Goal: Task Accomplishment & Management: Manage account settings

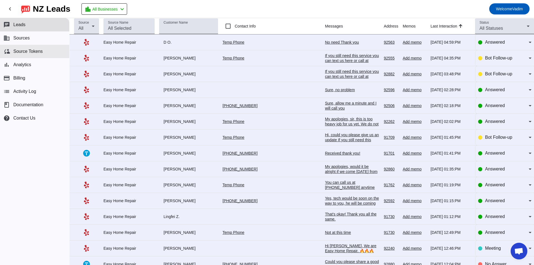
click at [33, 55] on button "cloud_sync Source Tokens" at bounding box center [34, 51] width 69 height 13
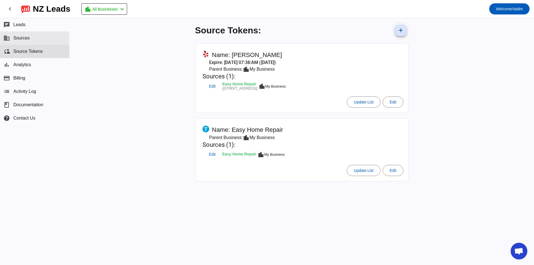
click at [33, 39] on button "business Sources" at bounding box center [34, 37] width 69 height 13
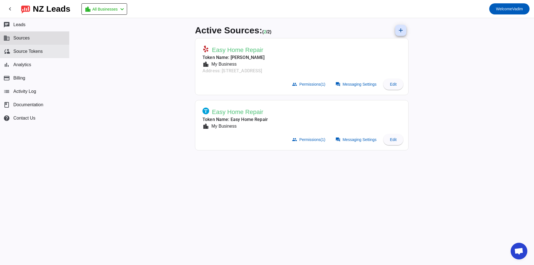
click at [33, 48] on button "cloud_sync Source Tokens" at bounding box center [34, 51] width 69 height 13
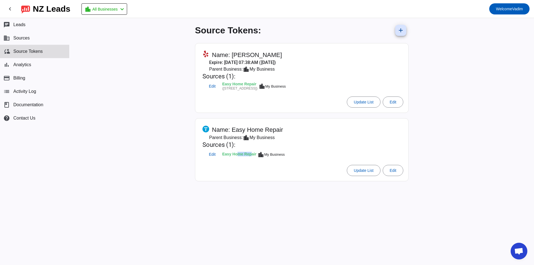
drag, startPoint x: 239, startPoint y: 151, endPoint x: 264, endPoint y: 152, distance: 24.8
click at [257, 154] on td "Easy Home Repair" at bounding box center [239, 154] width 35 height 11
click at [264, 152] on mat-icon "location_city" at bounding box center [261, 154] width 7 height 7
click at [254, 154] on div "Easy Home Repair" at bounding box center [239, 155] width 34 height 4
click at [18, 36] on span "Sources" at bounding box center [21, 38] width 16 height 5
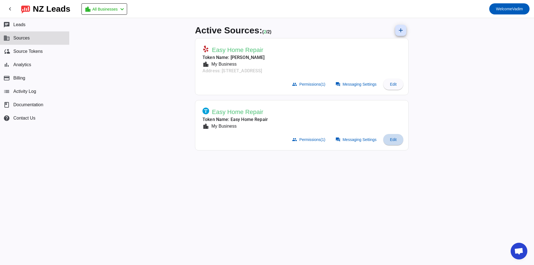
click at [390, 140] on span "Edit" at bounding box center [393, 139] width 7 height 4
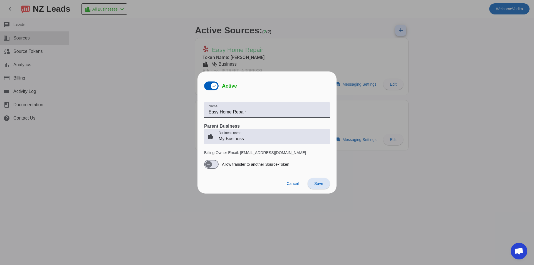
click at [385, 135] on div at bounding box center [267, 132] width 534 height 265
